Goal: Task Accomplishment & Management: Manage account settings

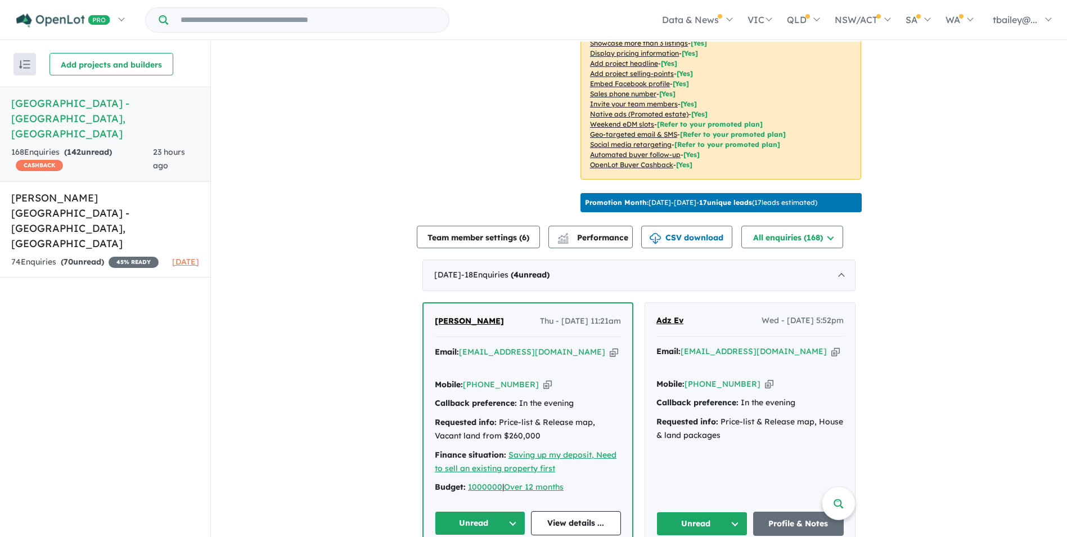
scroll to position [338, 0]
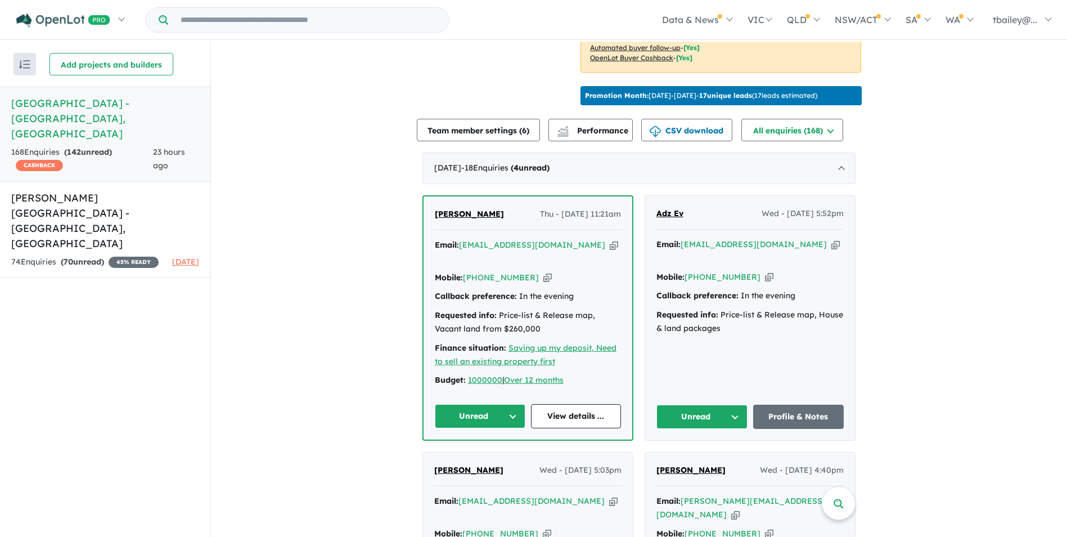
click at [505, 404] on button "Unread" at bounding box center [480, 416] width 91 height 24
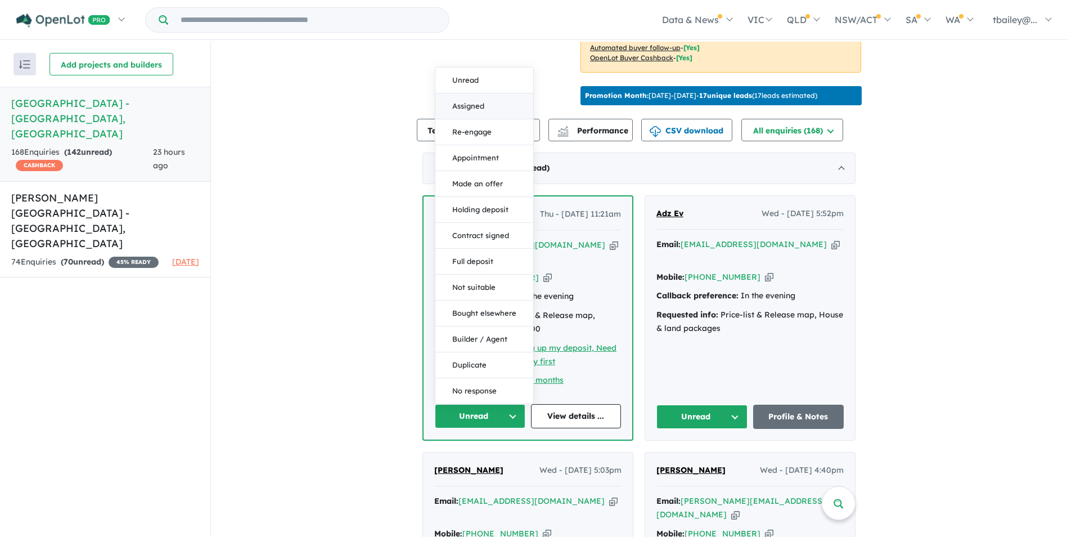
click at [483, 93] on button "Assigned" at bounding box center [484, 106] width 98 height 26
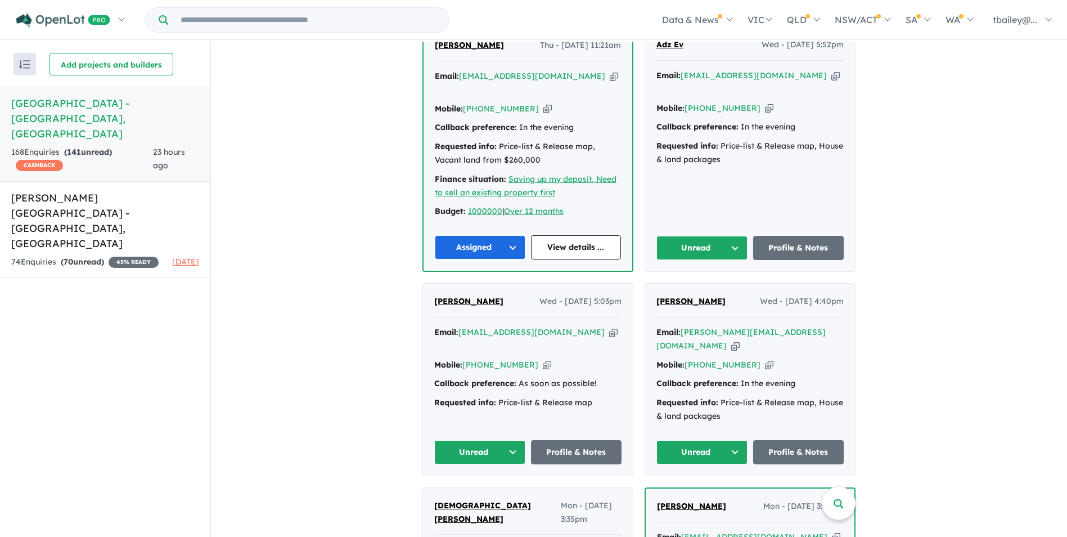
scroll to position [394, 0]
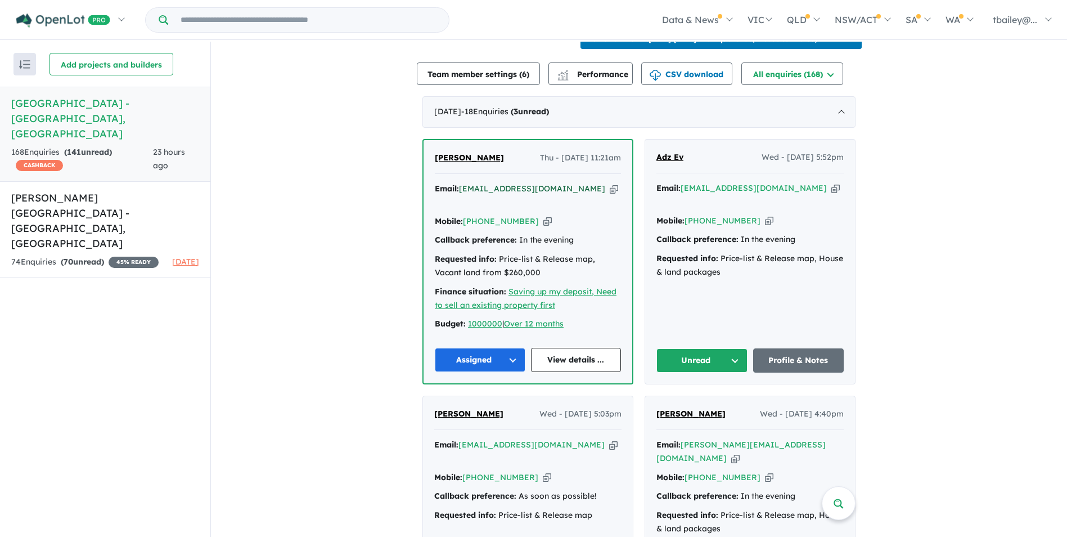
click at [505, 186] on a%20Huntlee%20Estate%20-%20North%20Rothbury"] "[EMAIL_ADDRESS][DOMAIN_NAME]" at bounding box center [532, 188] width 146 height 10
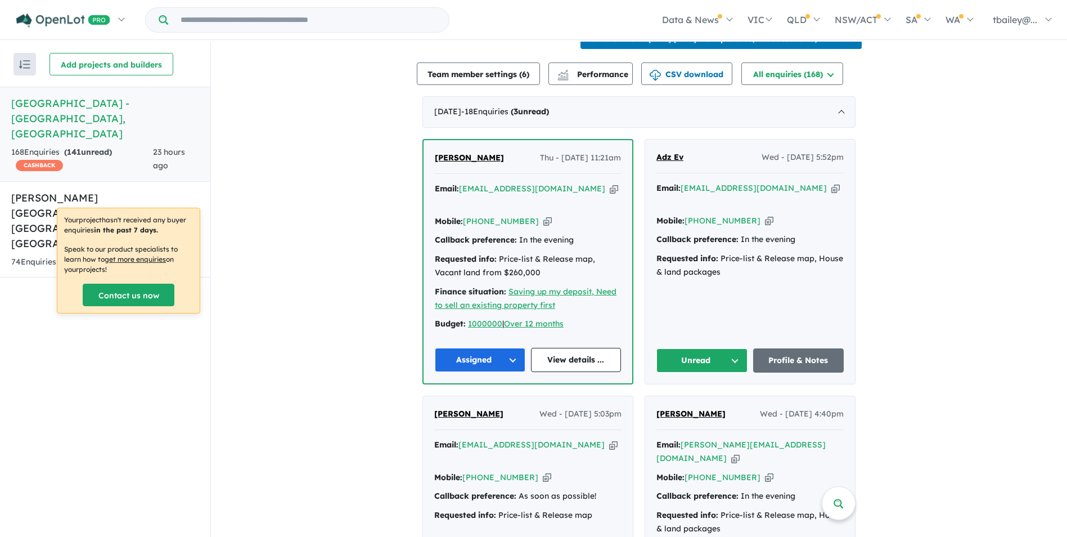
click at [728, 348] on button "Unread" at bounding box center [701, 360] width 91 height 24
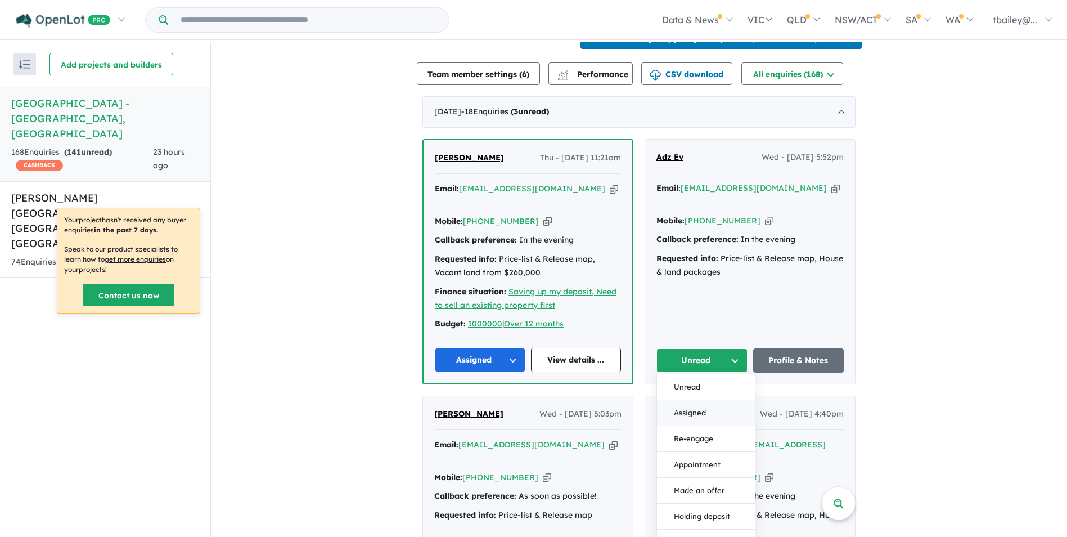
click at [675, 400] on button "Assigned" at bounding box center [706, 413] width 98 height 26
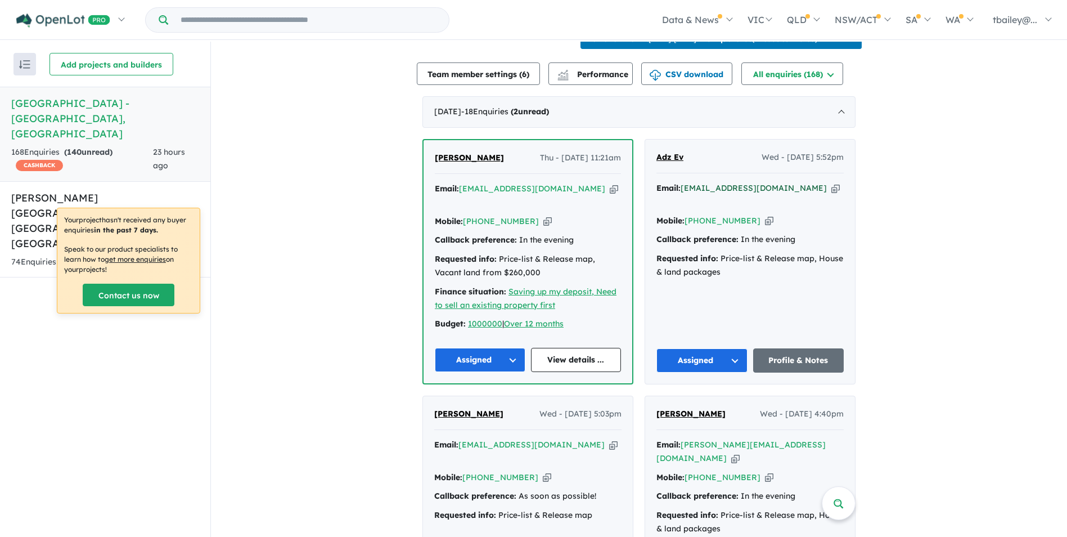
click at [730, 185] on a%20Huntlee%20Estate%20-%20North%20Rothbury"] "[EMAIL_ADDRESS][DOMAIN_NAME]" at bounding box center [754, 188] width 146 height 10
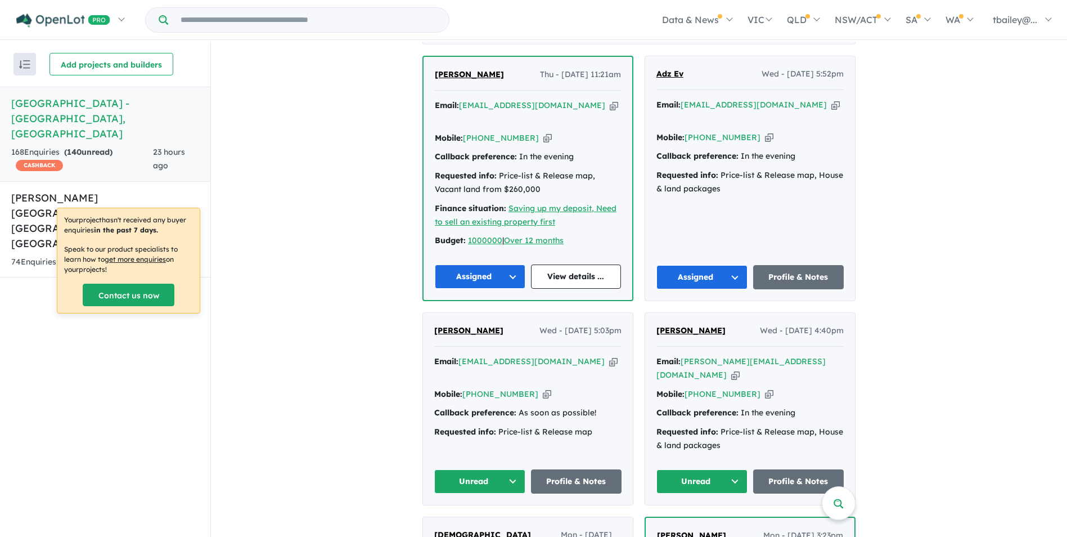
scroll to position [563, 0]
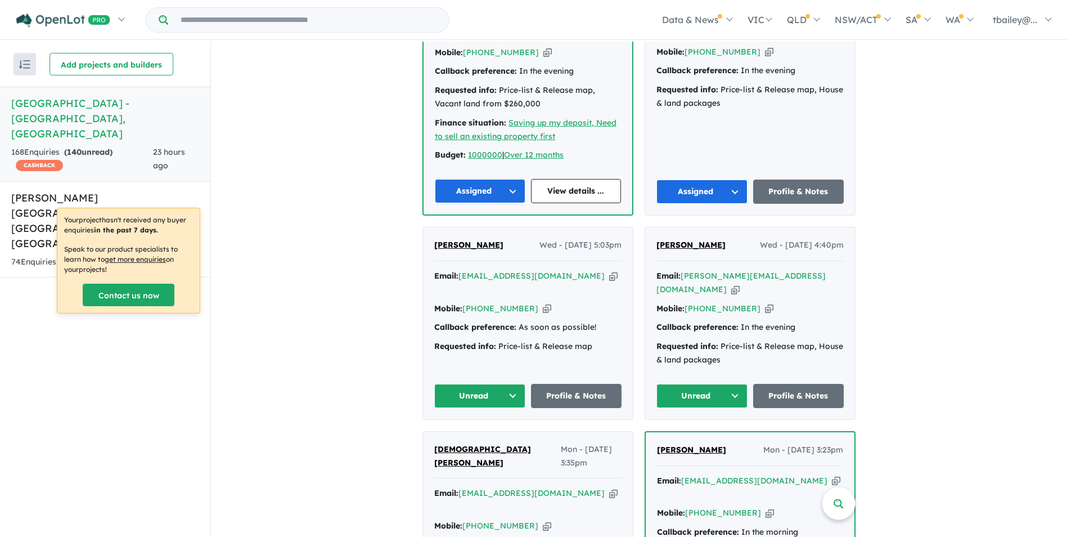
click at [509, 384] on button "Unread" at bounding box center [479, 396] width 91 height 24
click at [460, 435] on button "Assigned" at bounding box center [484, 448] width 98 height 26
click at [493, 271] on a%20Huntlee%20Estate%20-%20North%20Rothbury"] "[EMAIL_ADDRESS][DOMAIN_NAME]" at bounding box center [531, 276] width 146 height 10
click at [564, 384] on link "Profile & Notes" at bounding box center [576, 396] width 91 height 24
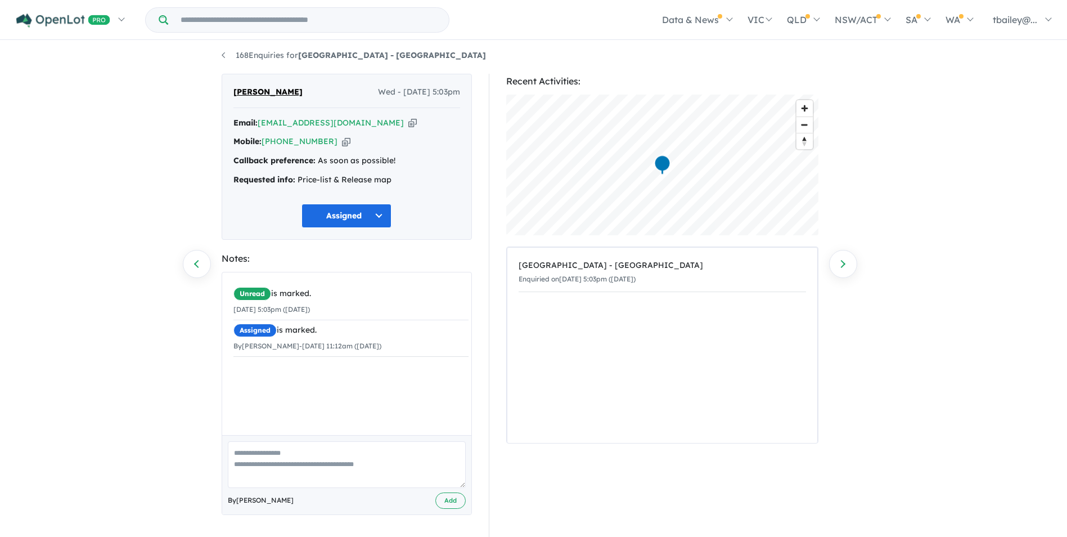
scroll to position [5, 0]
click at [379, 214] on button "Assigned" at bounding box center [347, 215] width 90 height 24
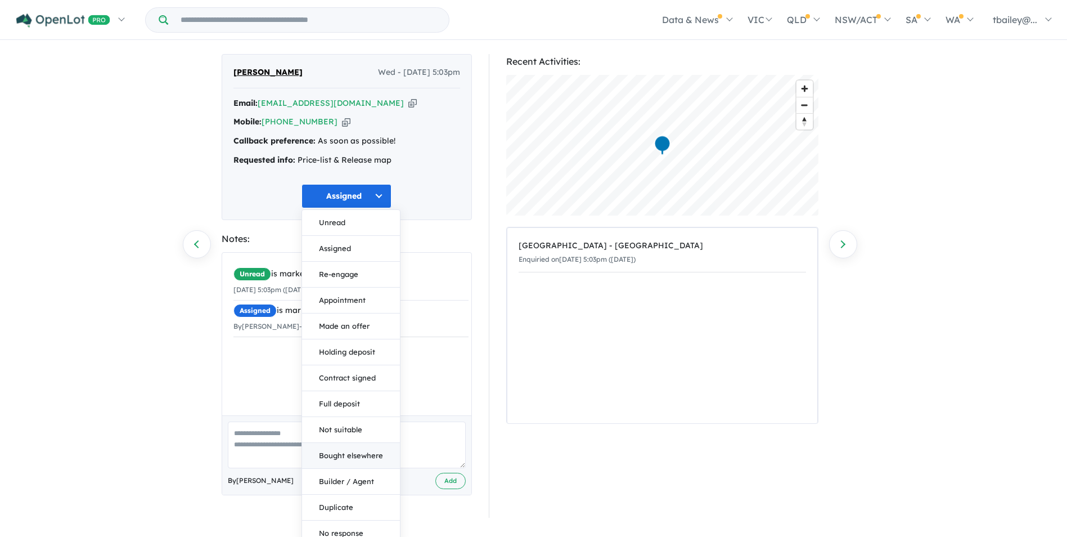
scroll to position [33, 0]
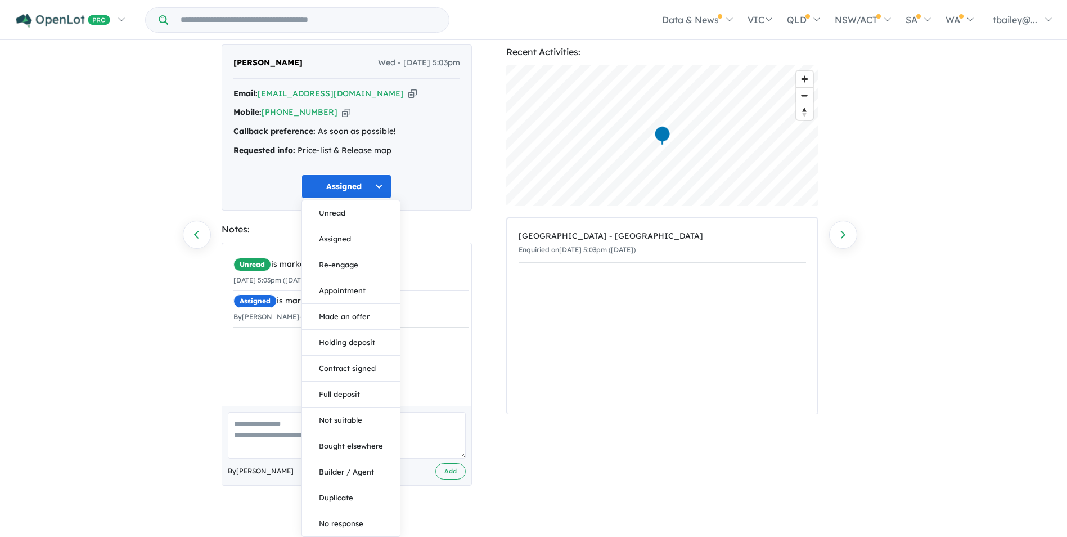
click at [251, 186] on div "Assigned Unread Assigned Re-engage Appointment Made an offer Holding deposit Co…" at bounding box center [346, 186] width 227 height 24
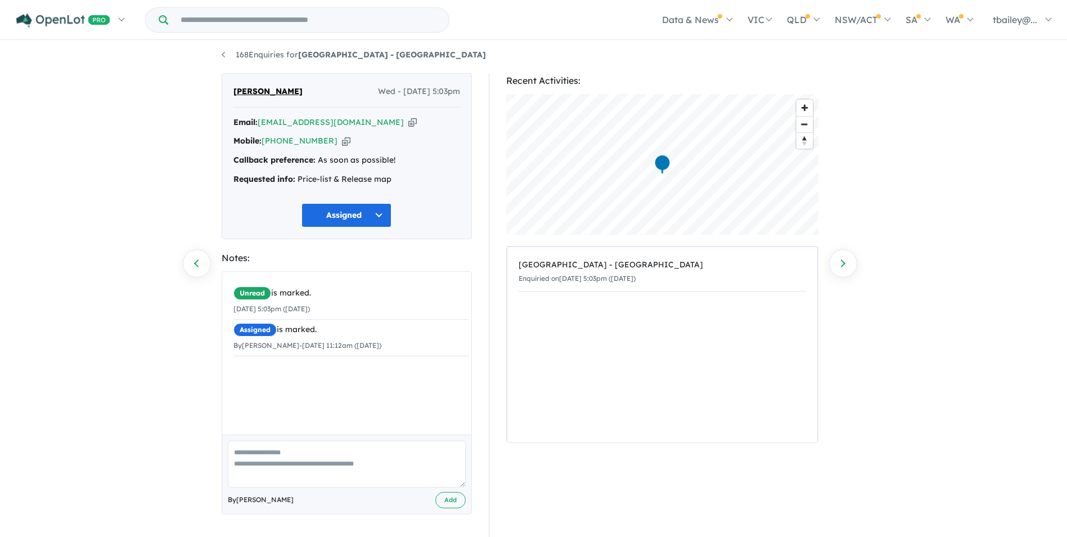
scroll to position [5, 0]
click at [300, 123] on a%20Huntlee%20Estate%20-%20North%20Rothbury"] "[EMAIL_ADDRESS][DOMAIN_NAME]" at bounding box center [331, 122] width 146 height 10
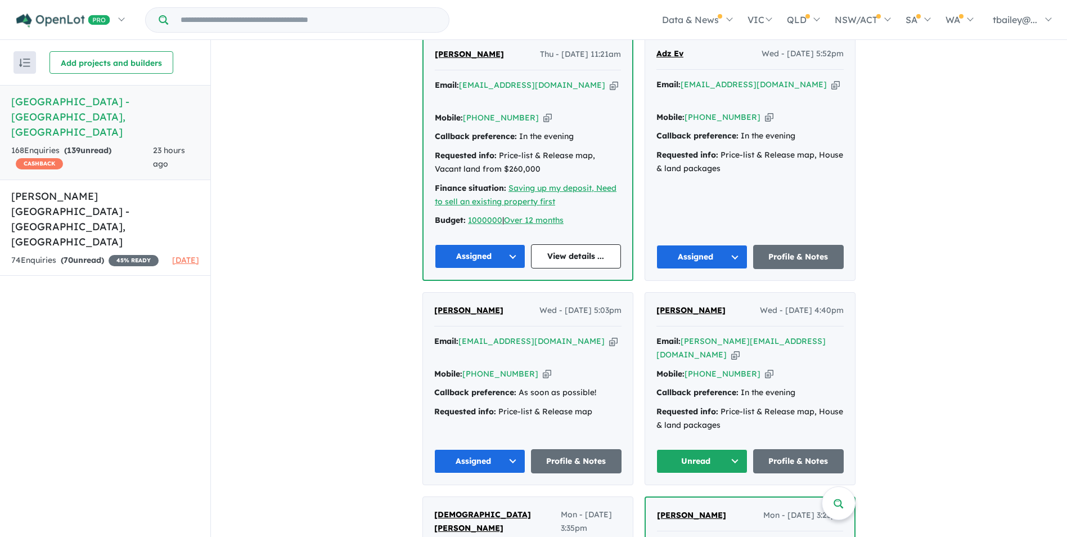
scroll to position [619, 0]
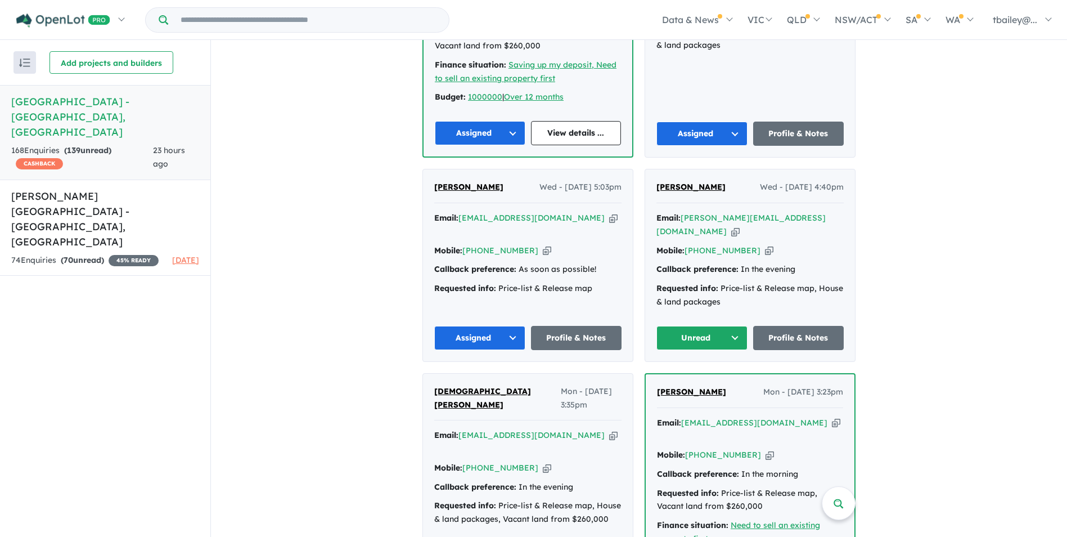
click at [692, 326] on button "Unread" at bounding box center [701, 338] width 91 height 24
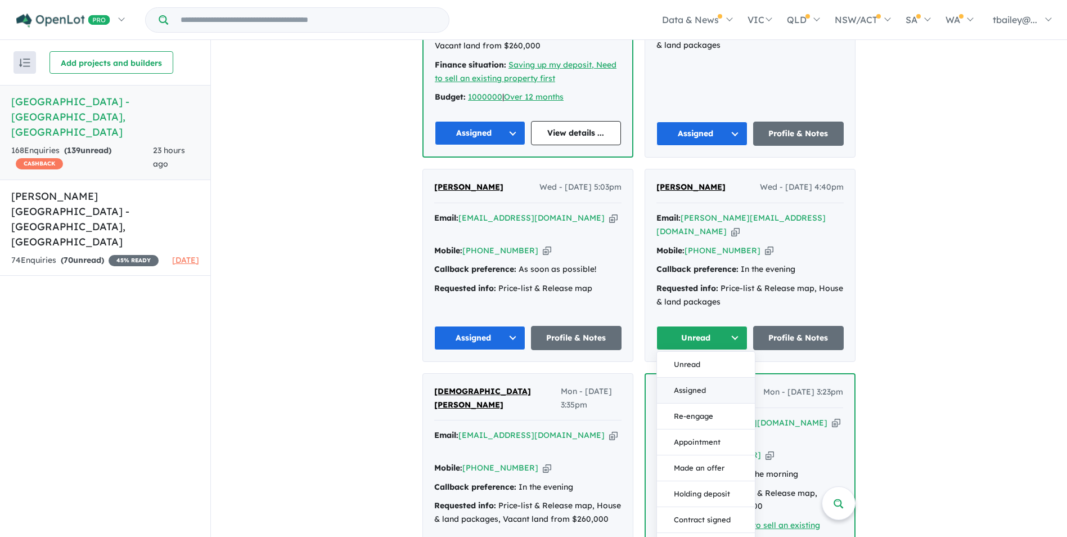
click at [692, 377] on button "Assigned" at bounding box center [706, 390] width 98 height 26
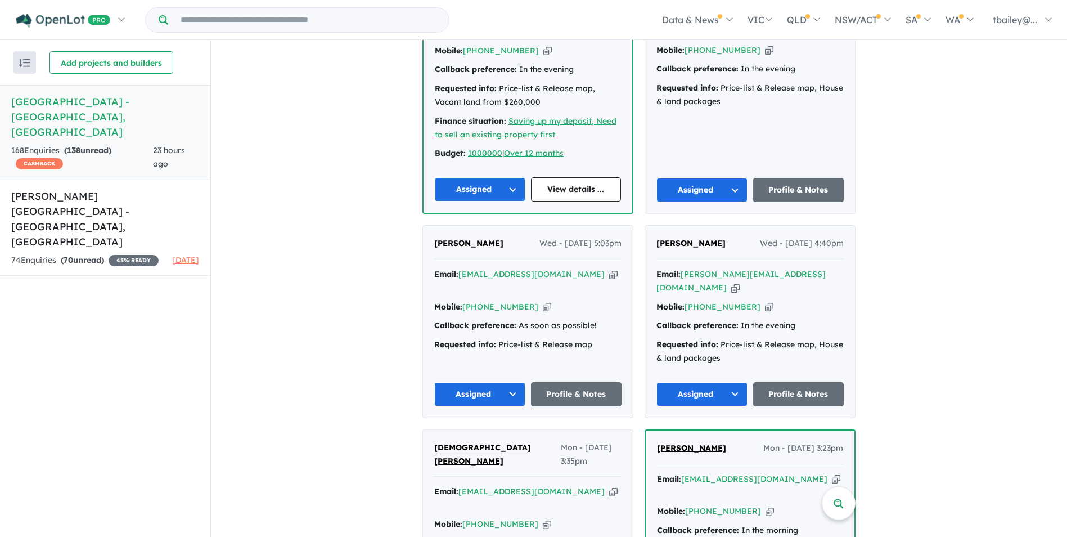
scroll to position [0, 0]
